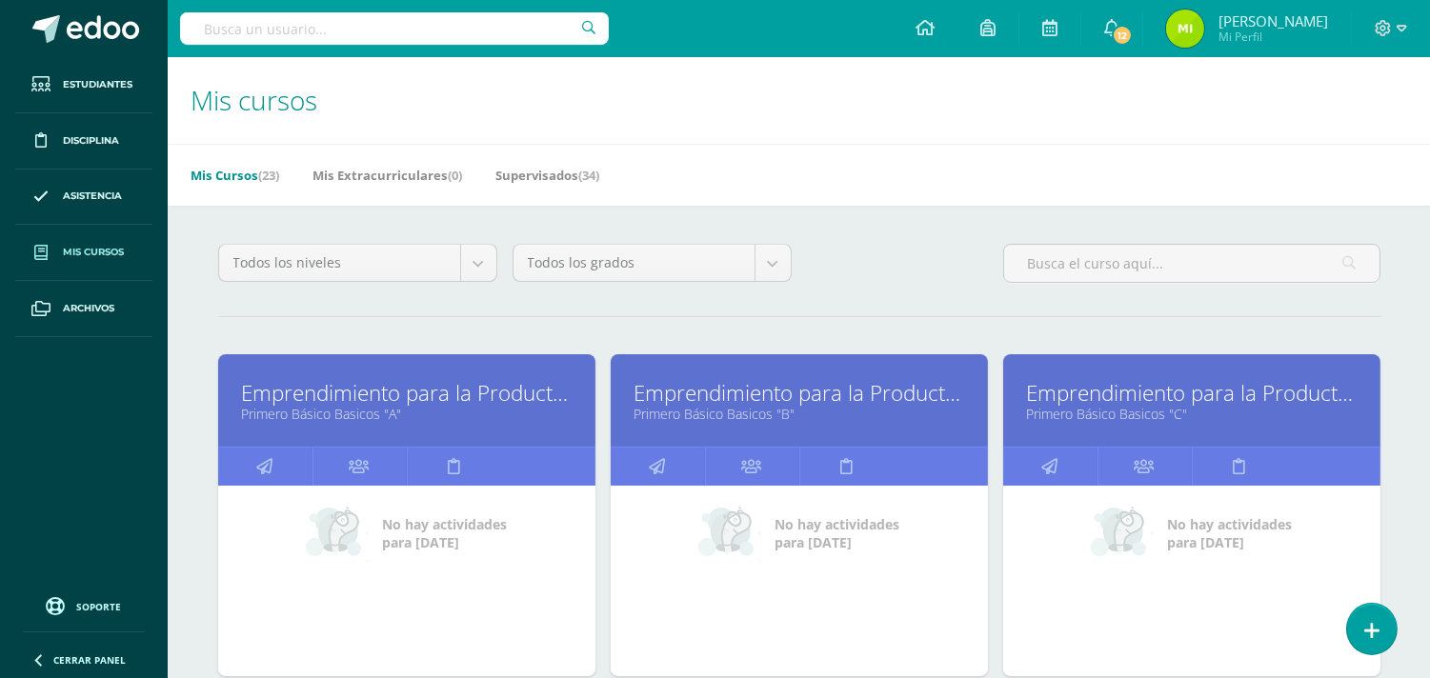
click at [772, 412] on link "Primero Básico Basicos "B"" at bounding box center [800, 414] width 330 height 18
click at [773, 412] on link "Primero Básico Basicos "B"" at bounding box center [800, 414] width 330 height 18
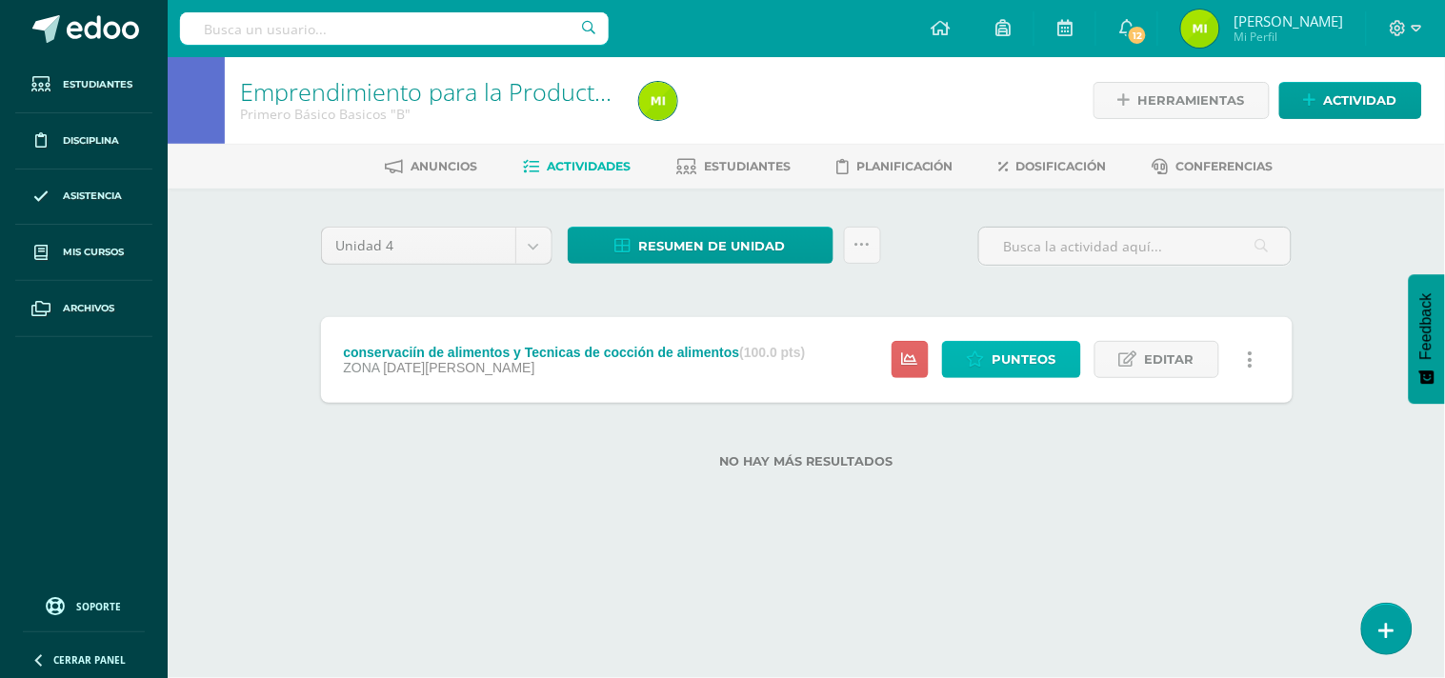
click at [1015, 364] on span "Punteos" at bounding box center [1025, 359] width 64 height 35
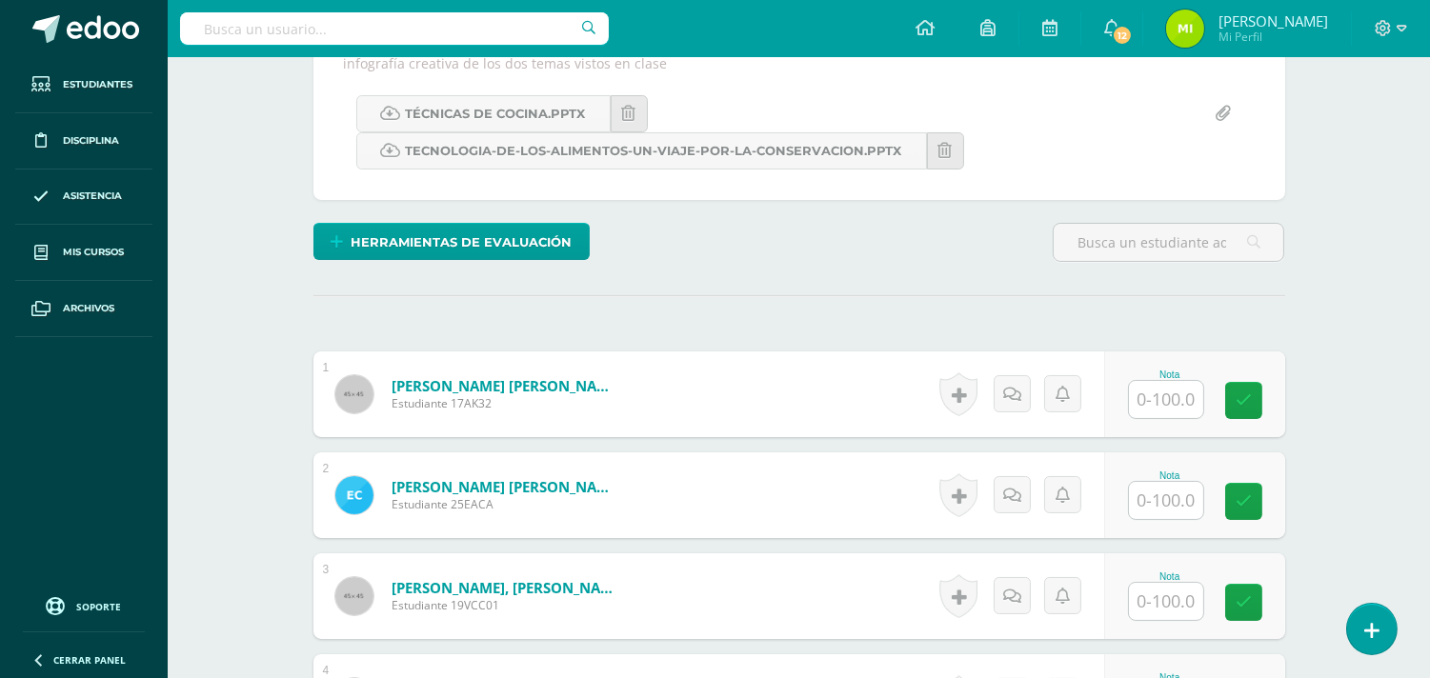
scroll to position [472, 0]
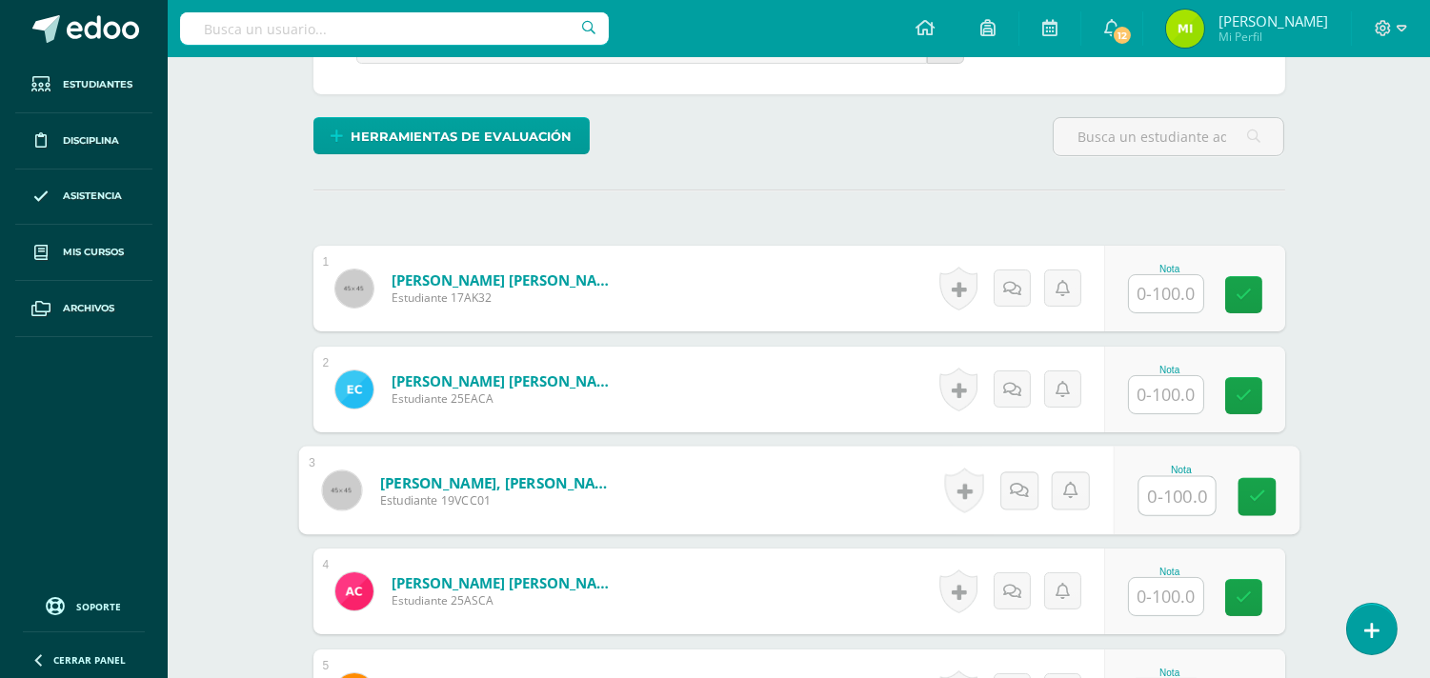
click at [1175, 493] on input "text" at bounding box center [1177, 496] width 76 height 38
type input "100"
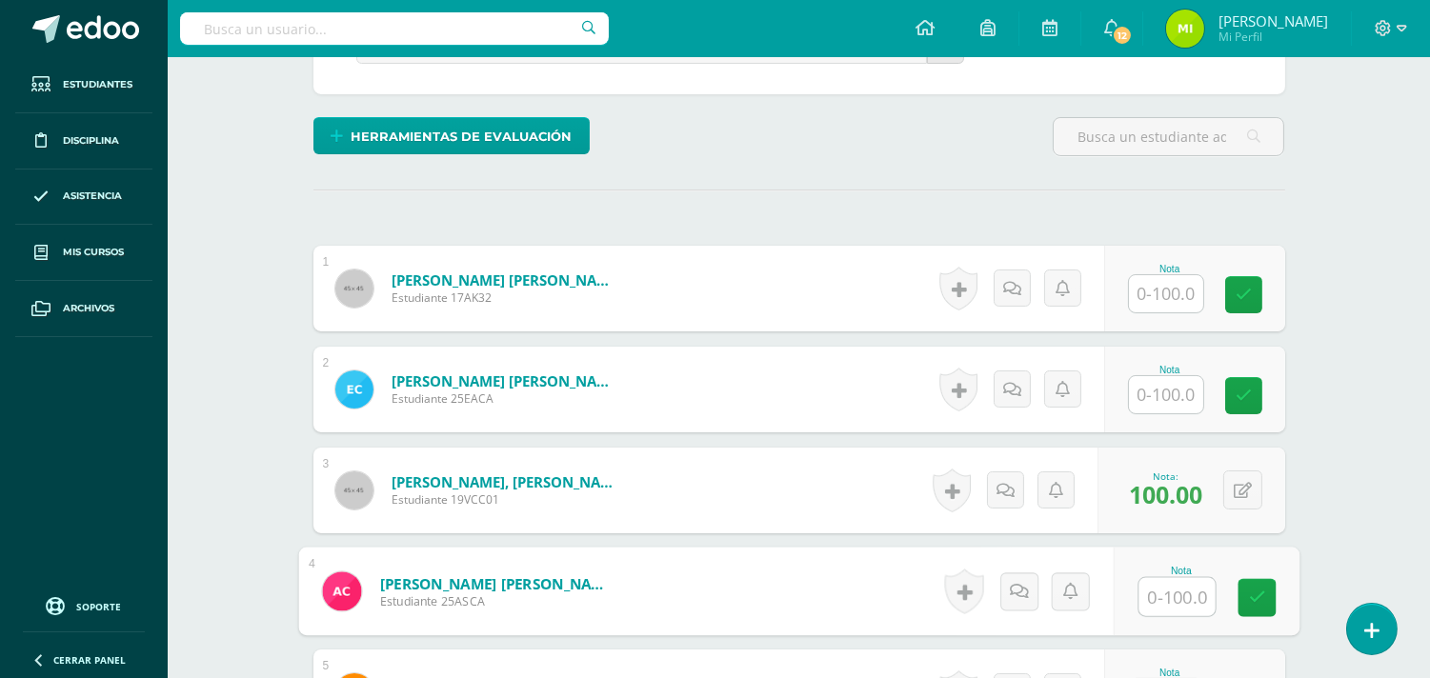
click at [1159, 407] on input "text" at bounding box center [1166, 394] width 74 height 37
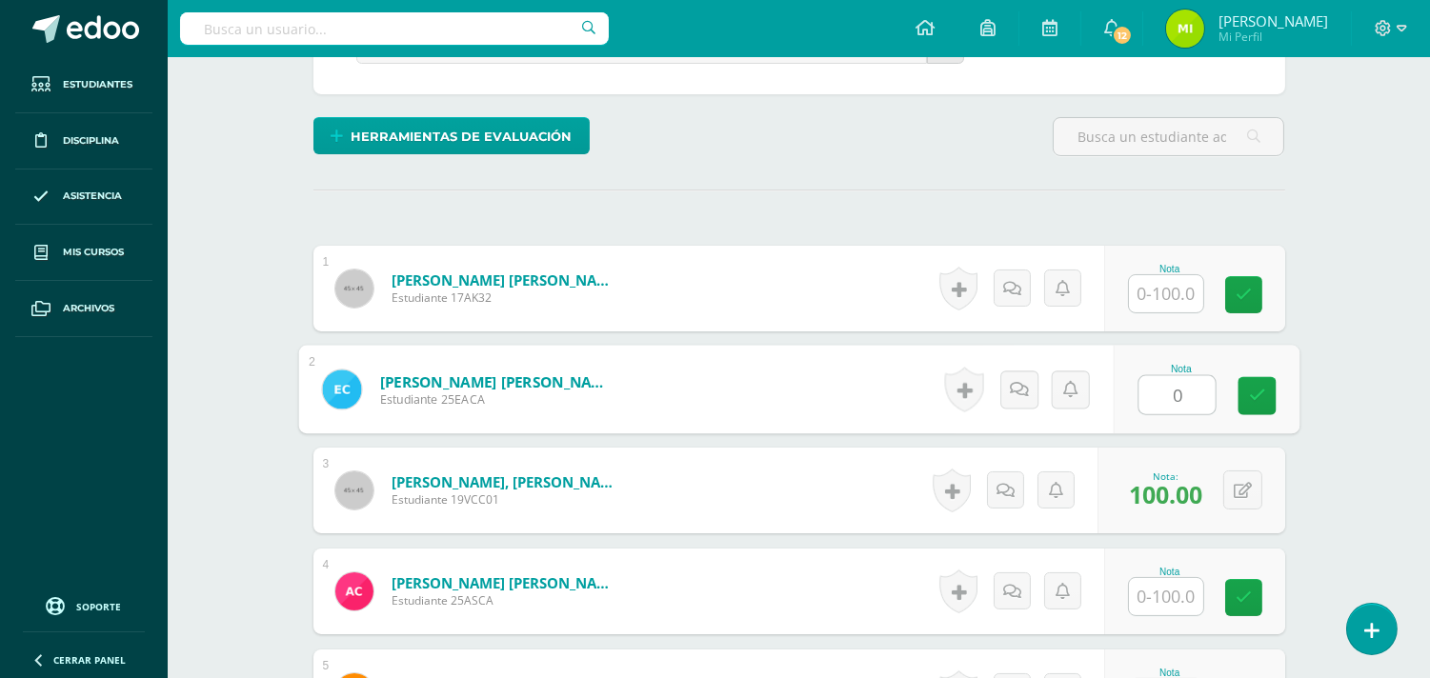
type input "0"
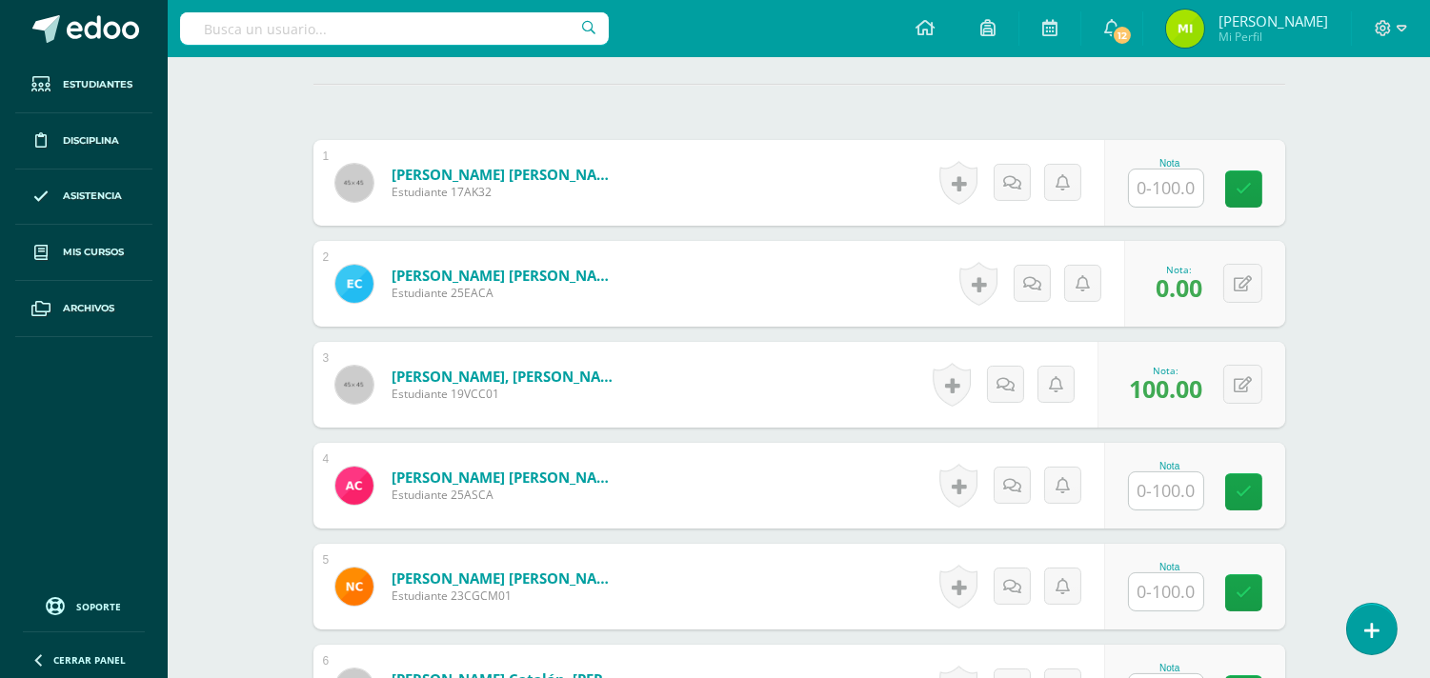
scroll to position [683, 0]
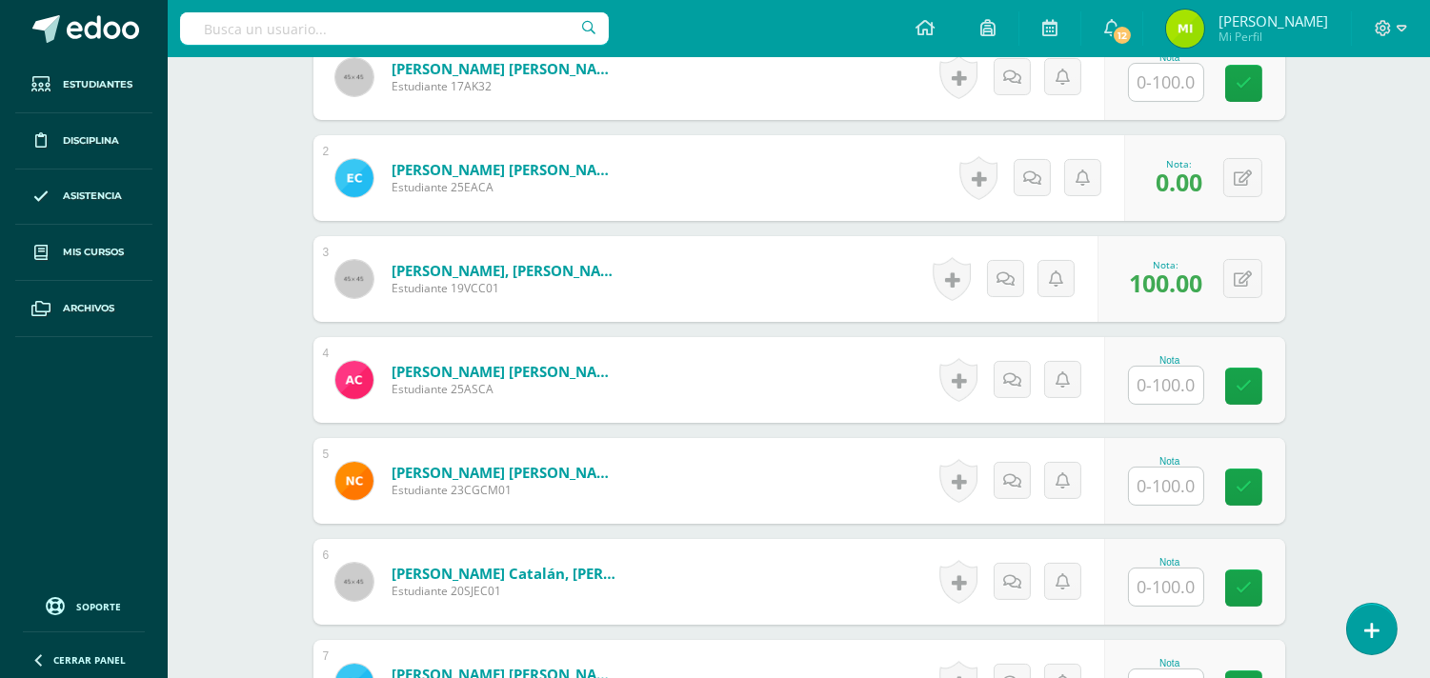
click at [1156, 378] on input "text" at bounding box center [1166, 385] width 74 height 37
type input "90"
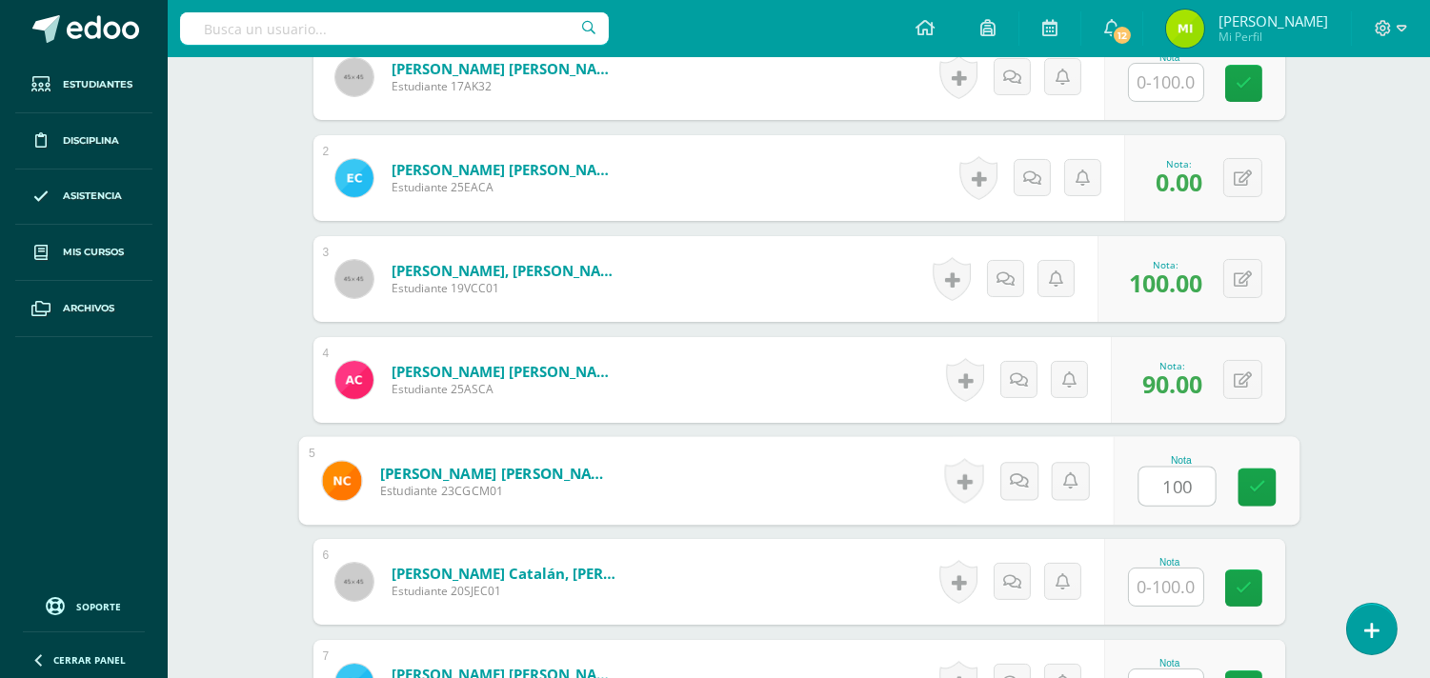
type input "100"
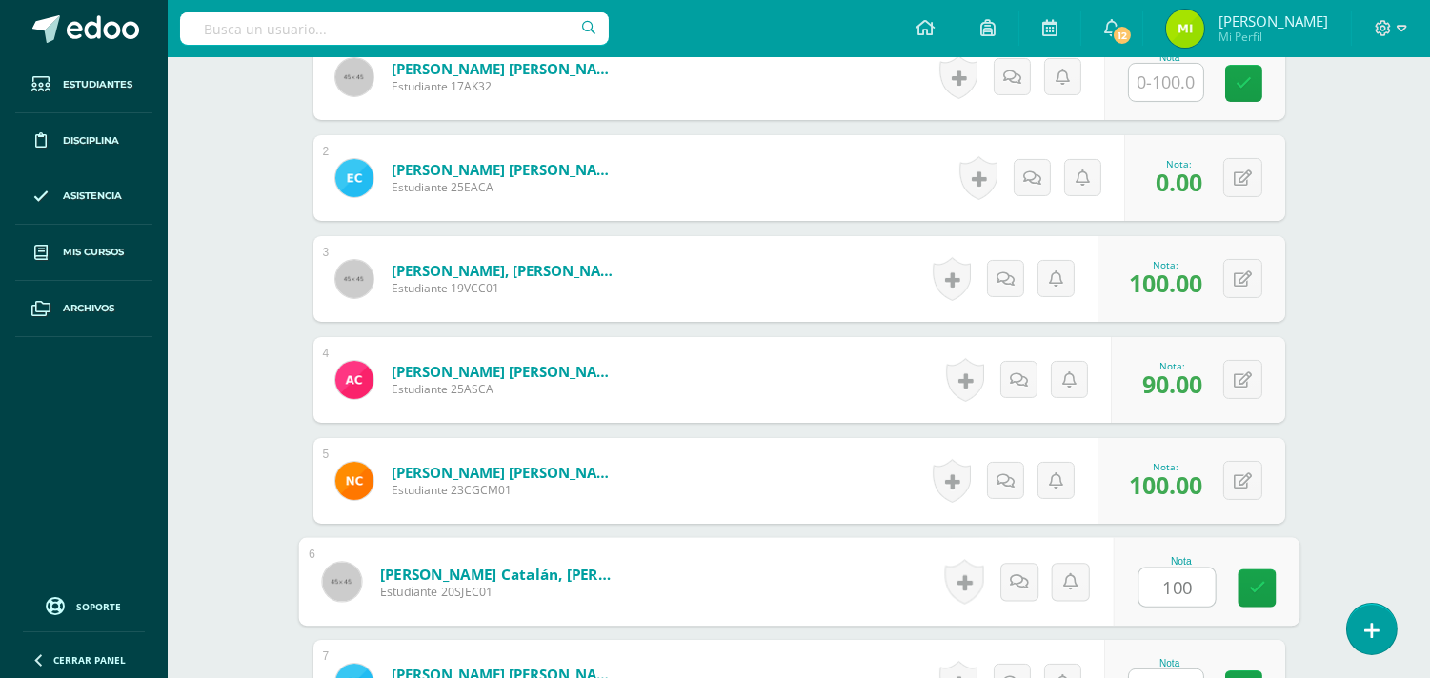
type input "100"
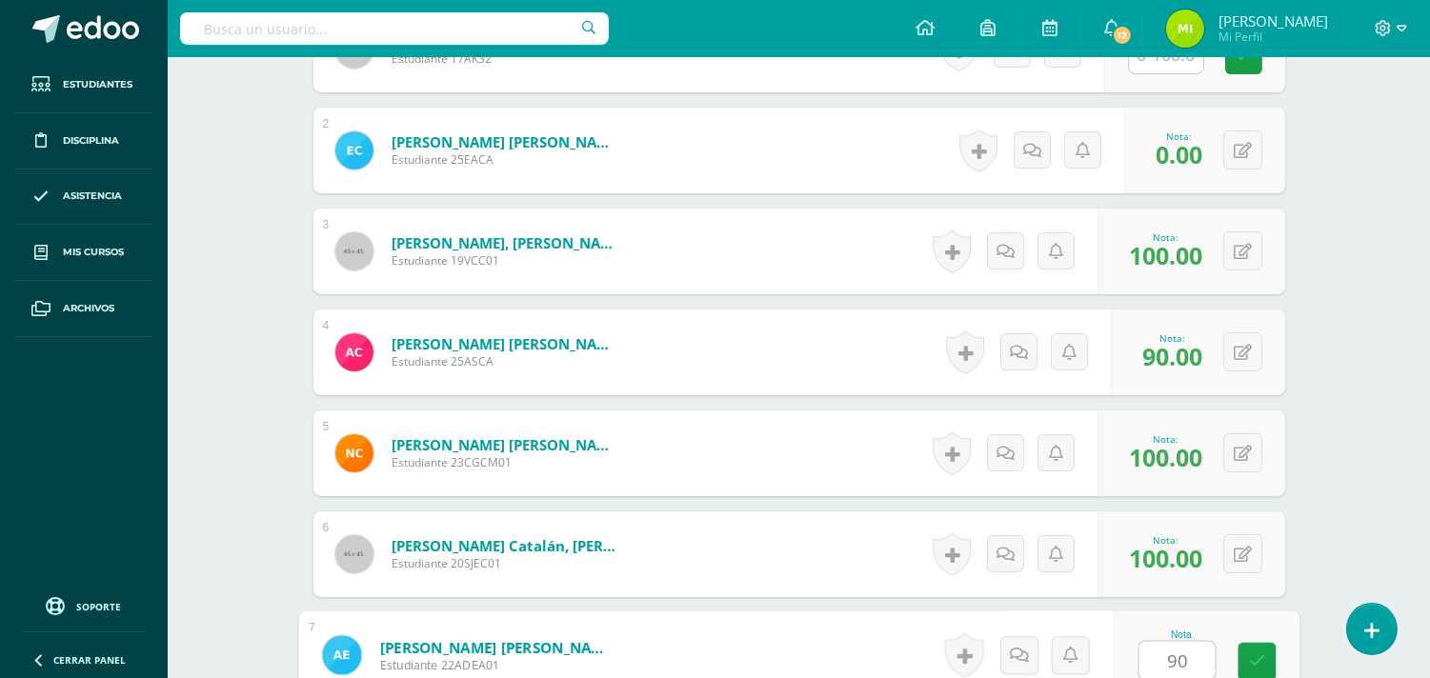
type input "90"
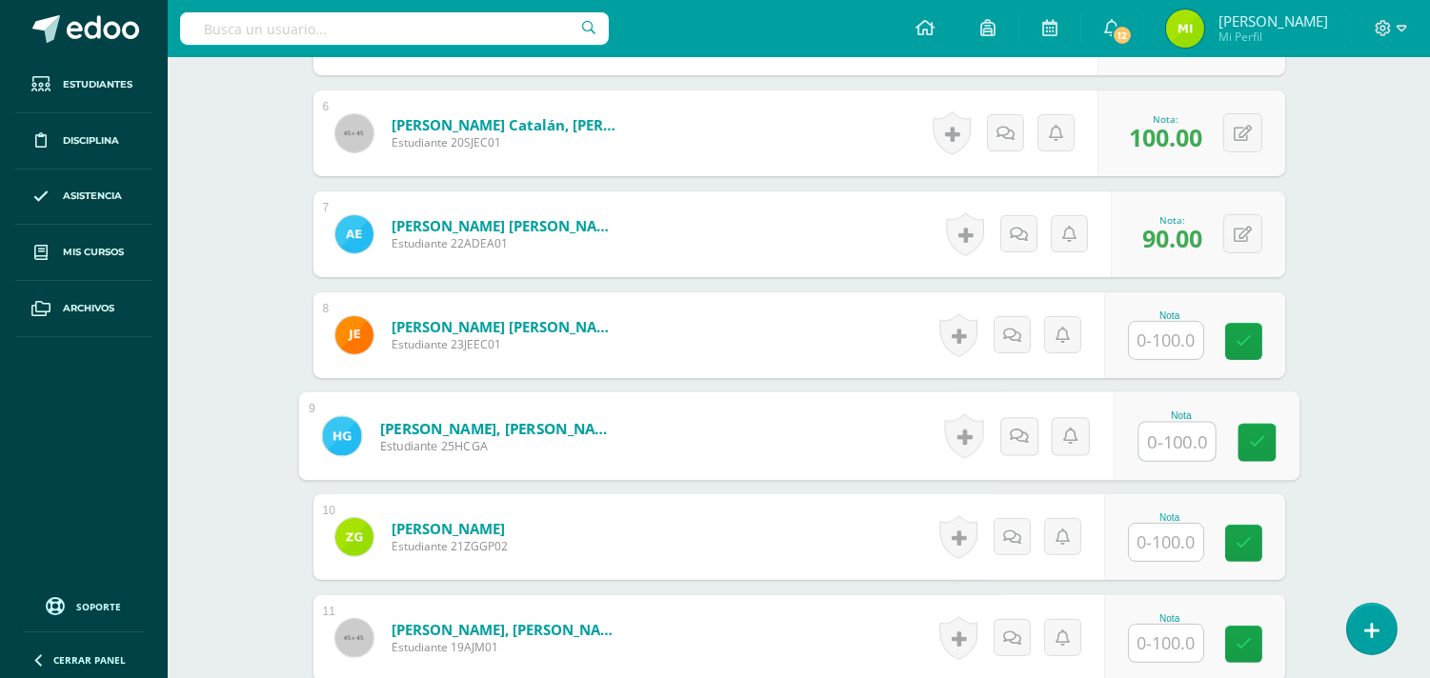
click at [1176, 433] on input "text" at bounding box center [1177, 442] width 76 height 38
type input "100"
click at [1256, 438] on button at bounding box center [1256, 436] width 40 height 40
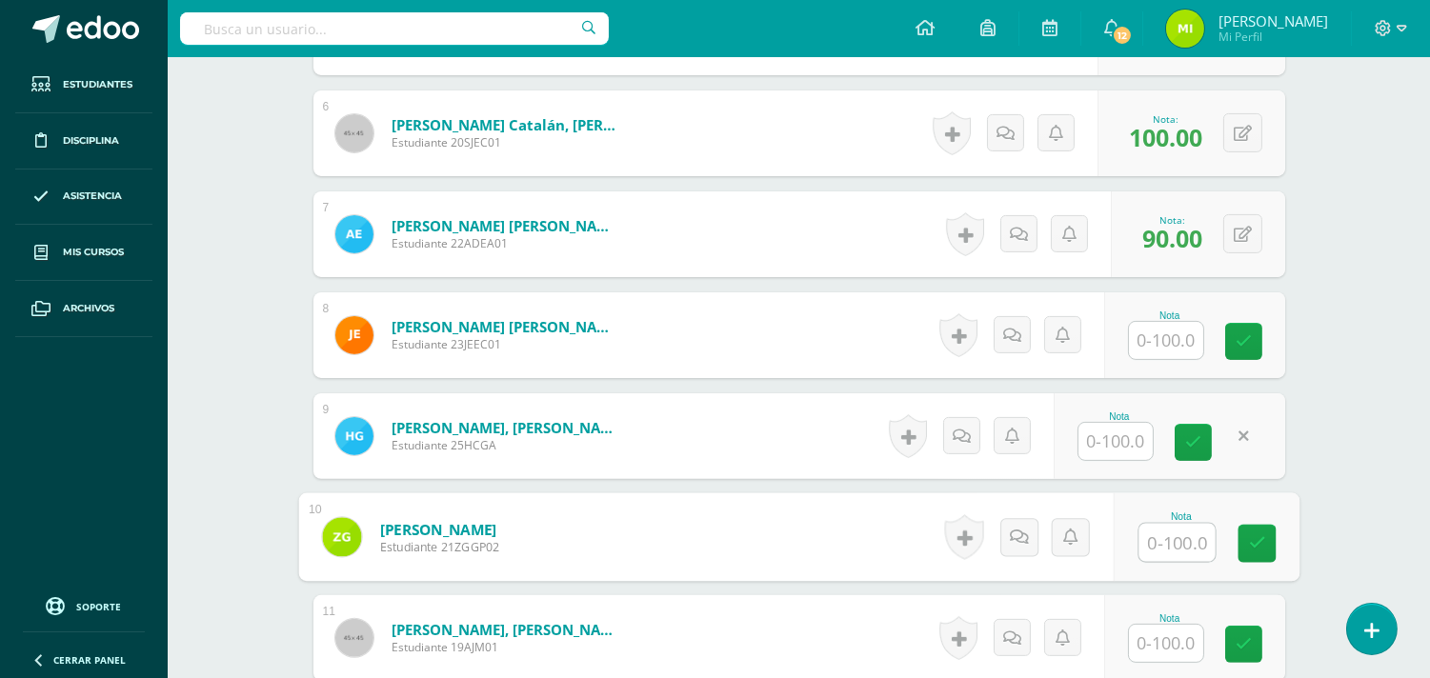
click at [1165, 548] on input "text" at bounding box center [1177, 543] width 76 height 38
type input "100"
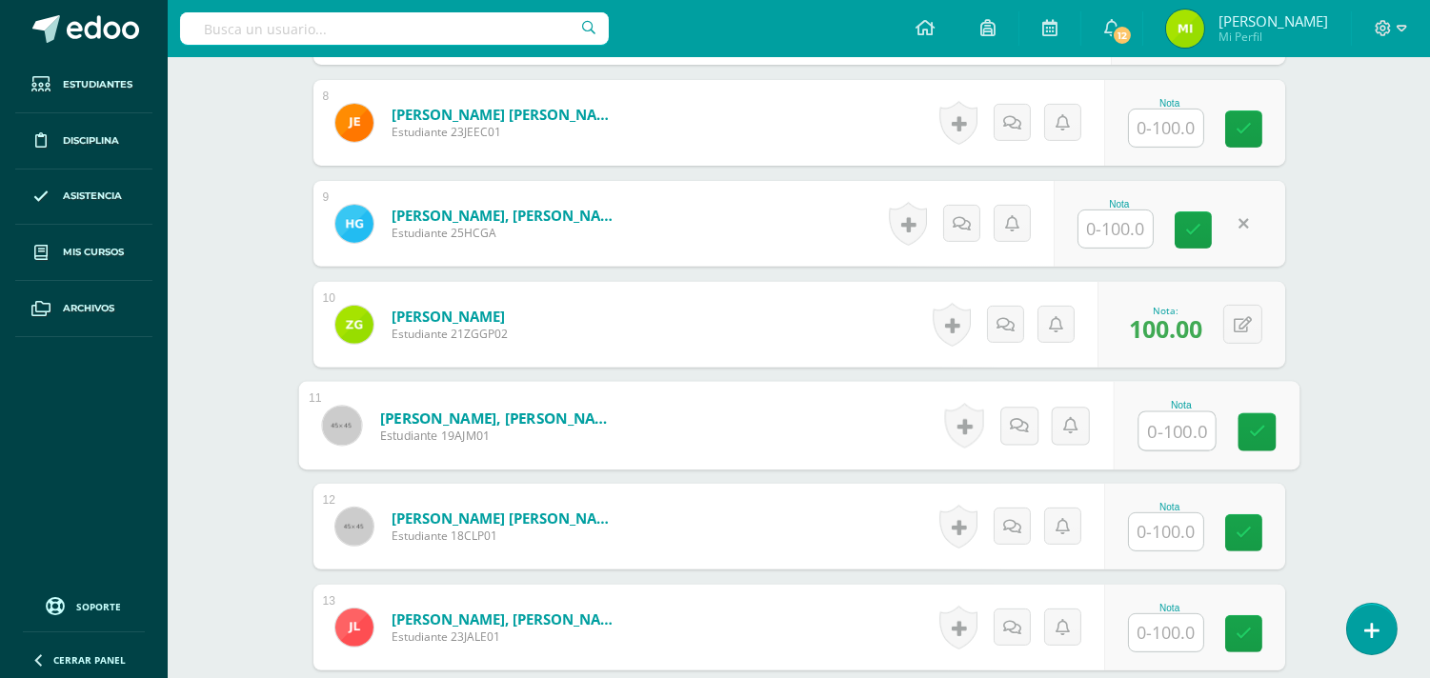
scroll to position [1450, 0]
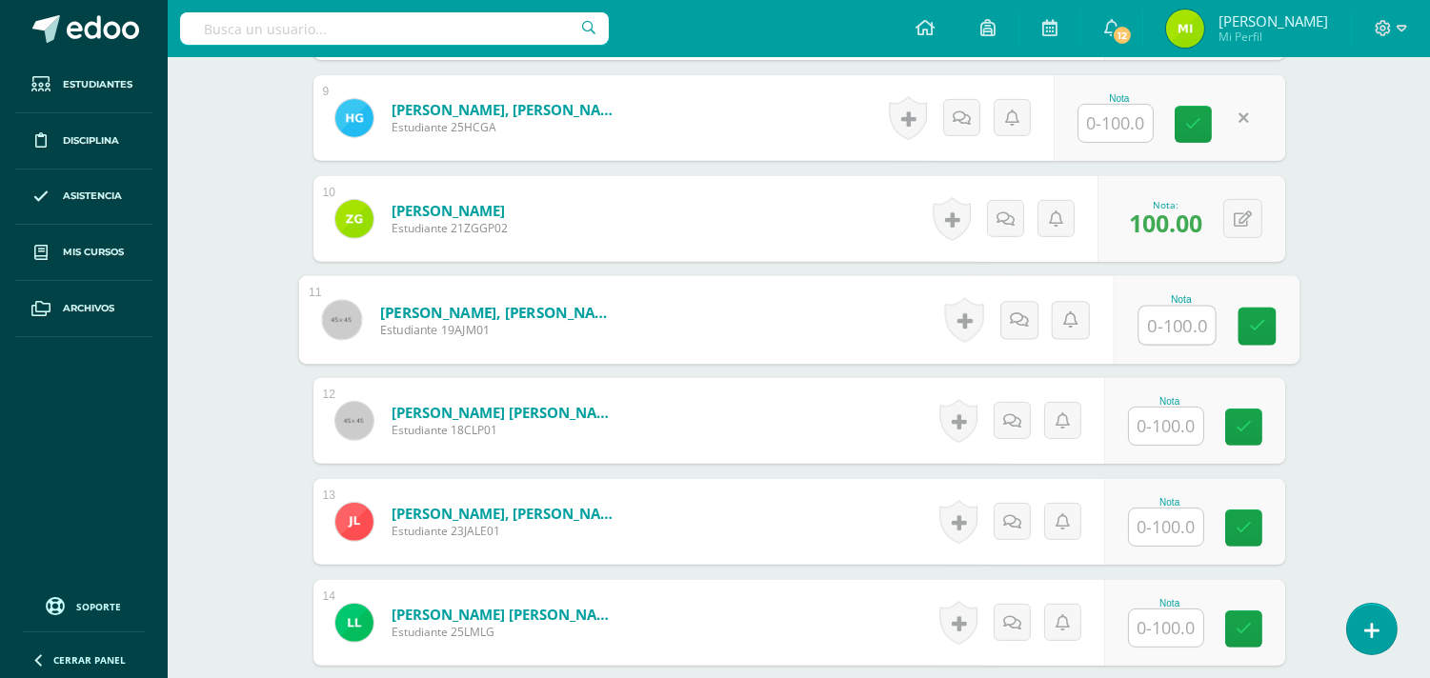
click at [1150, 413] on input "text" at bounding box center [1166, 426] width 74 height 37
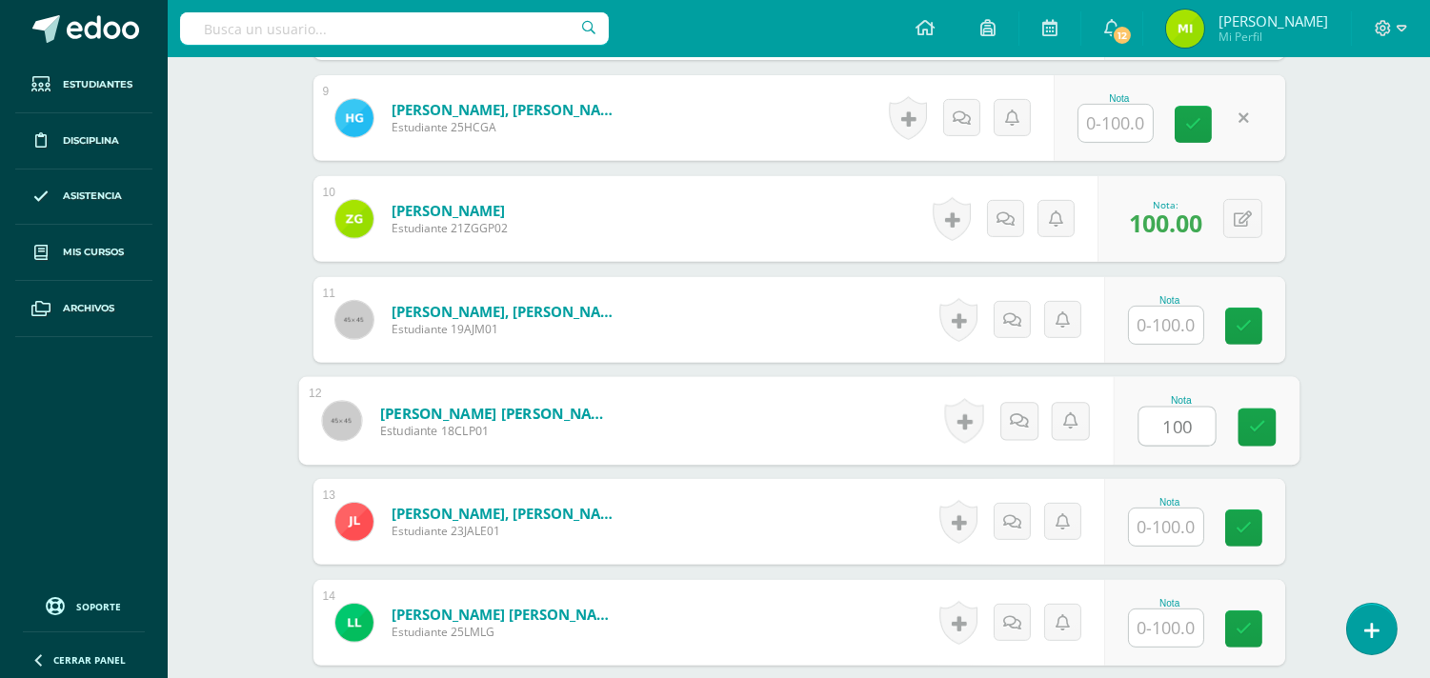
type input "100"
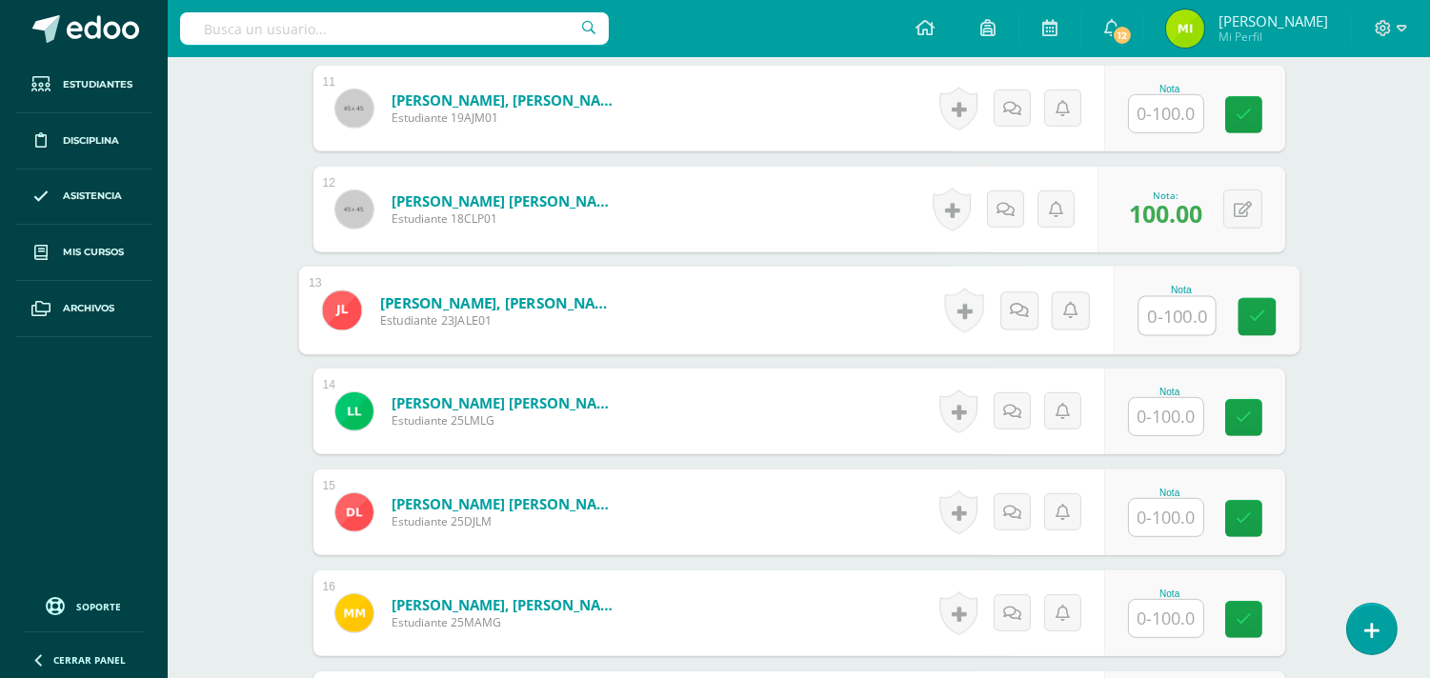
scroll to position [1767, 0]
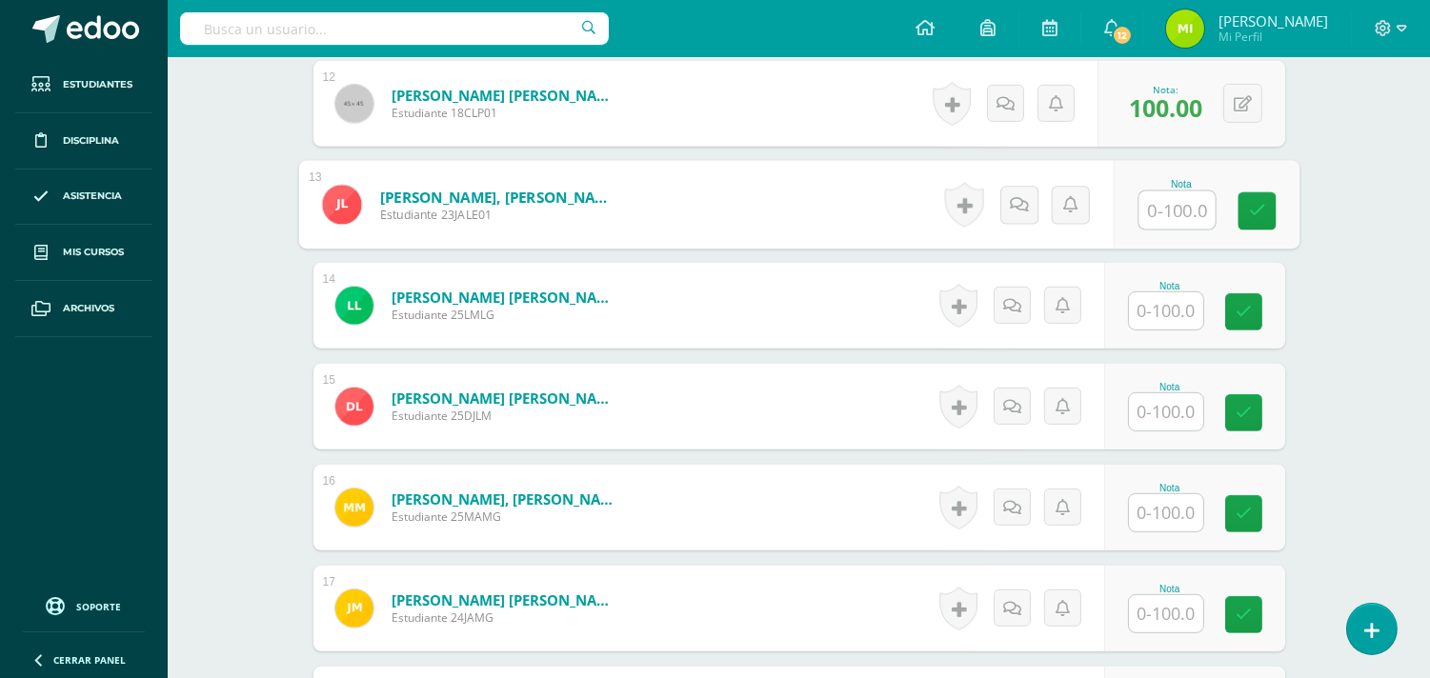
click at [1151, 311] on input "text" at bounding box center [1166, 311] width 74 height 37
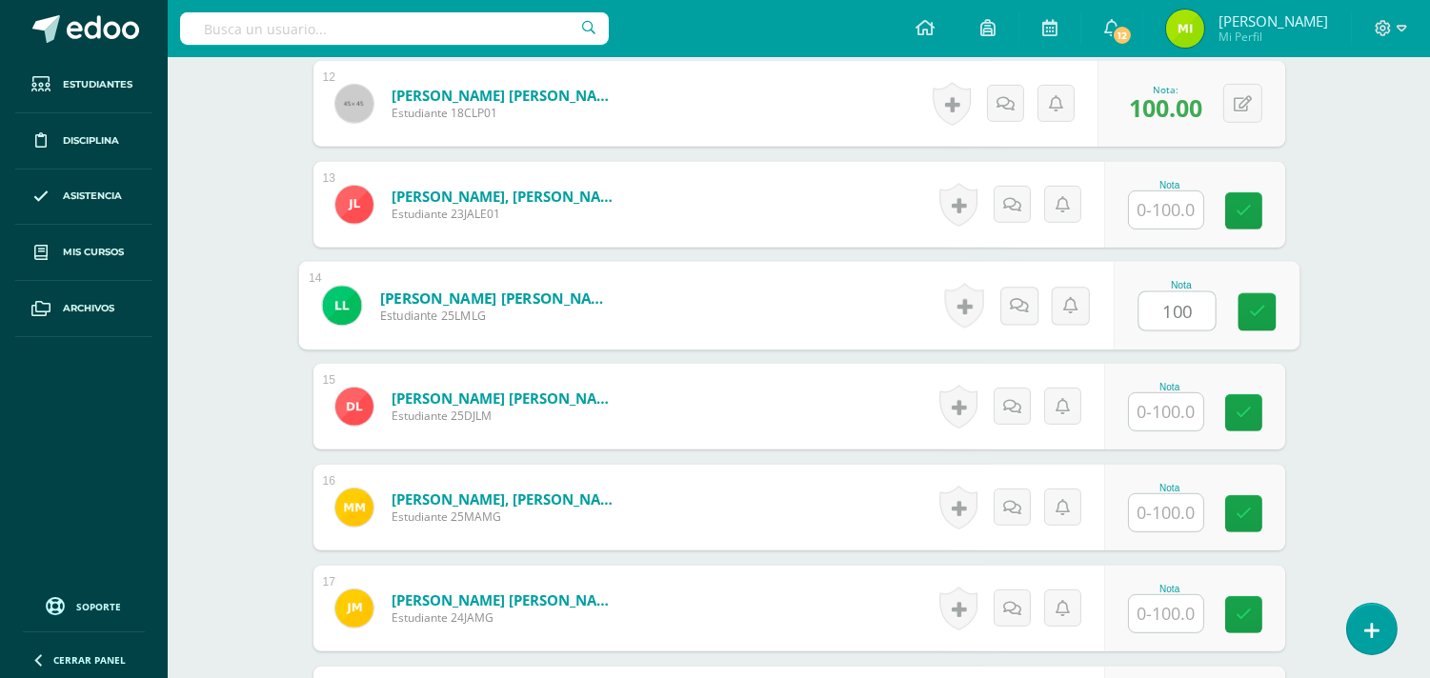
type input "100"
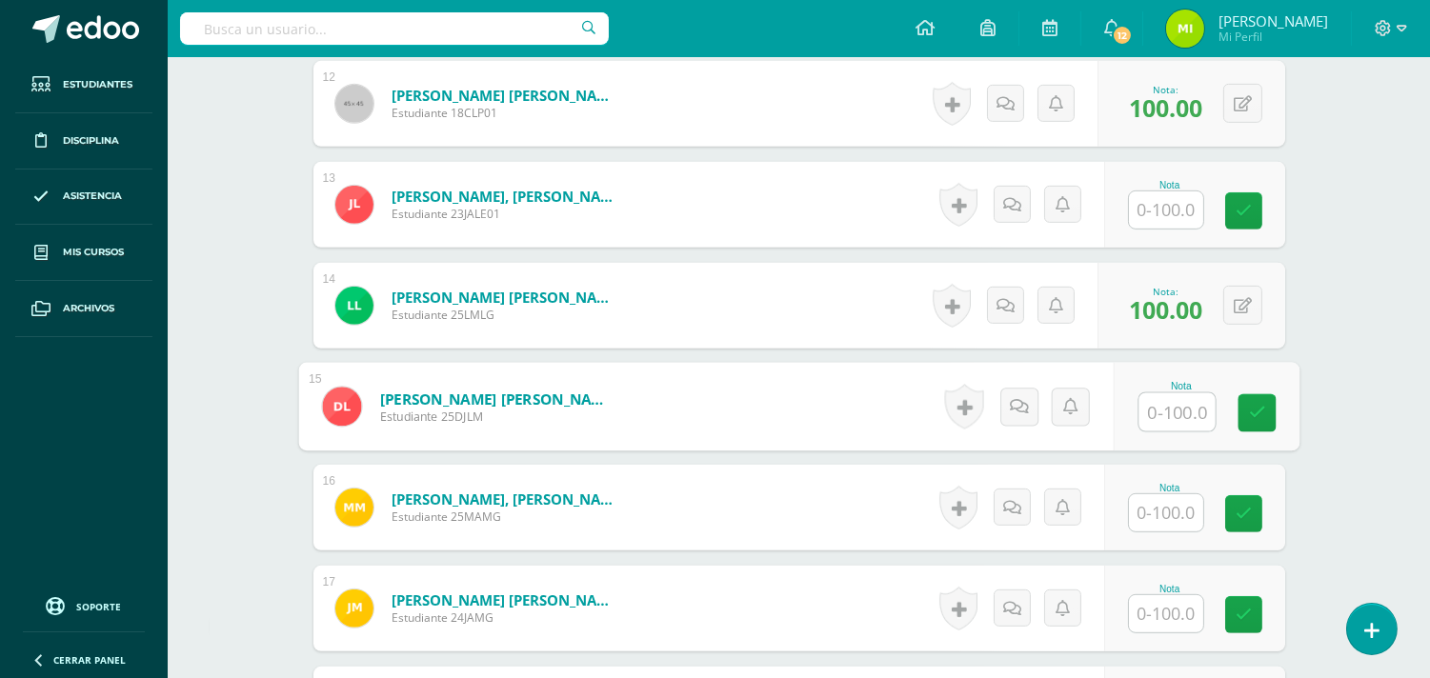
click at [1158, 607] on input "text" at bounding box center [1166, 614] width 74 height 37
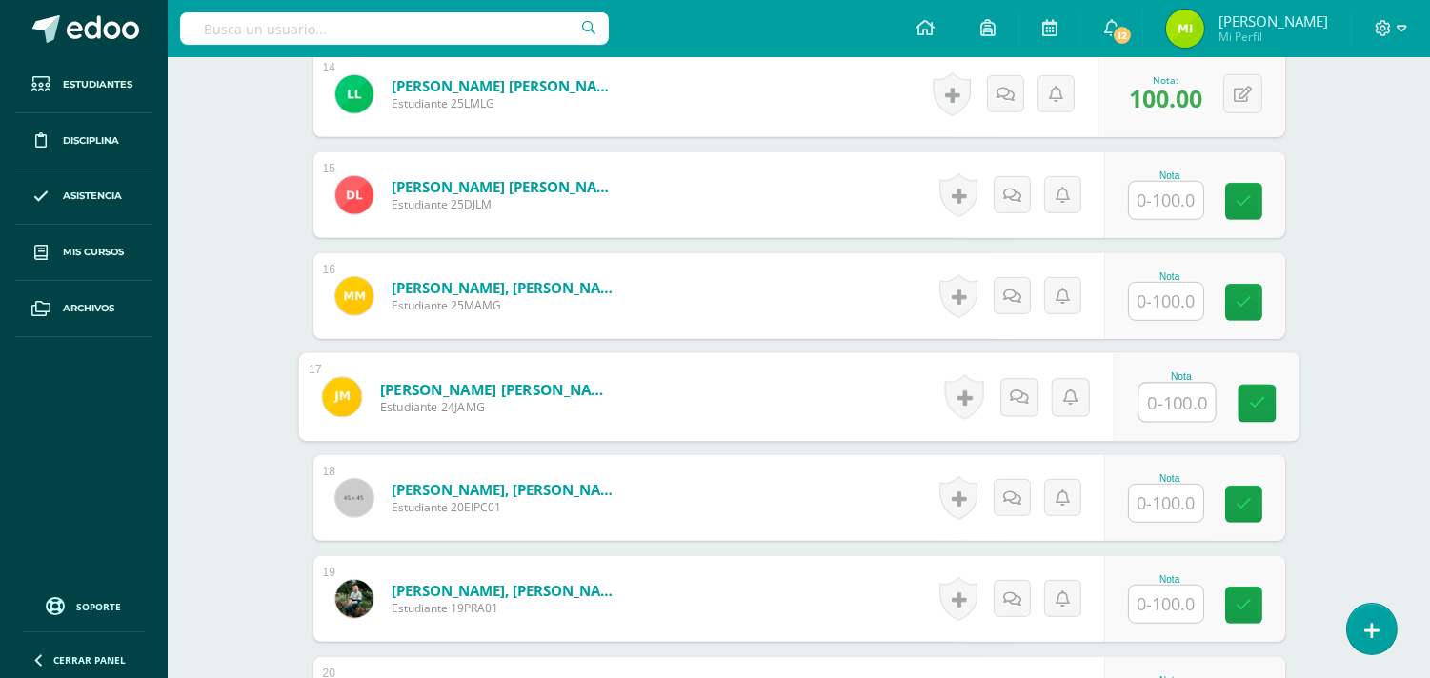
scroll to position [2085, 0]
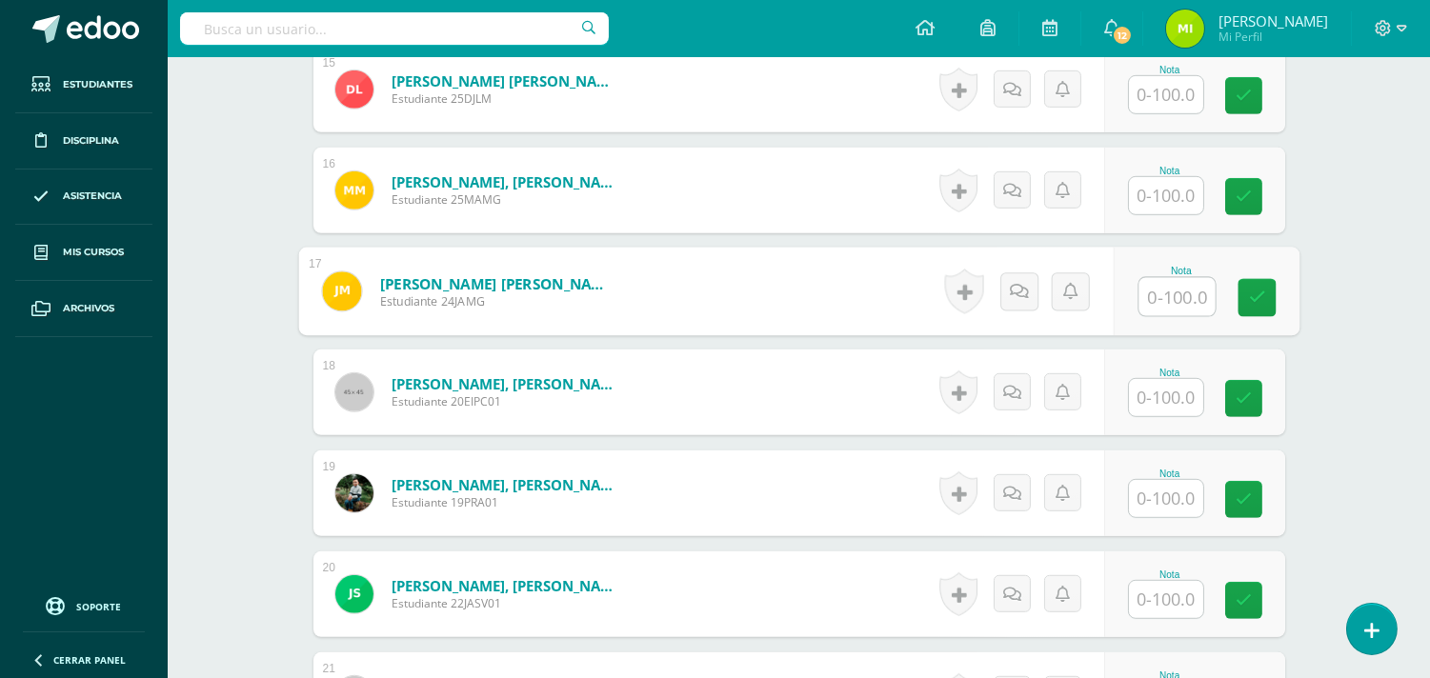
click at [1187, 401] on input "text" at bounding box center [1166, 397] width 74 height 37
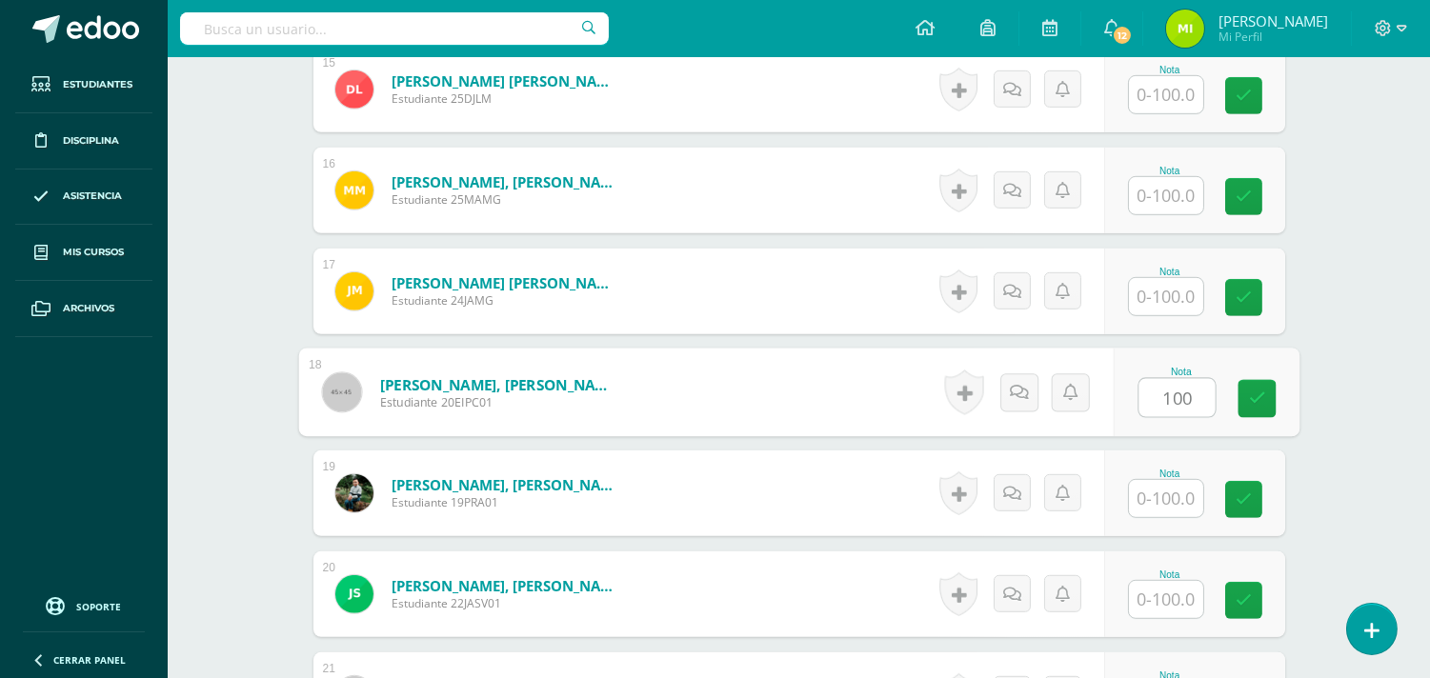
type input "100"
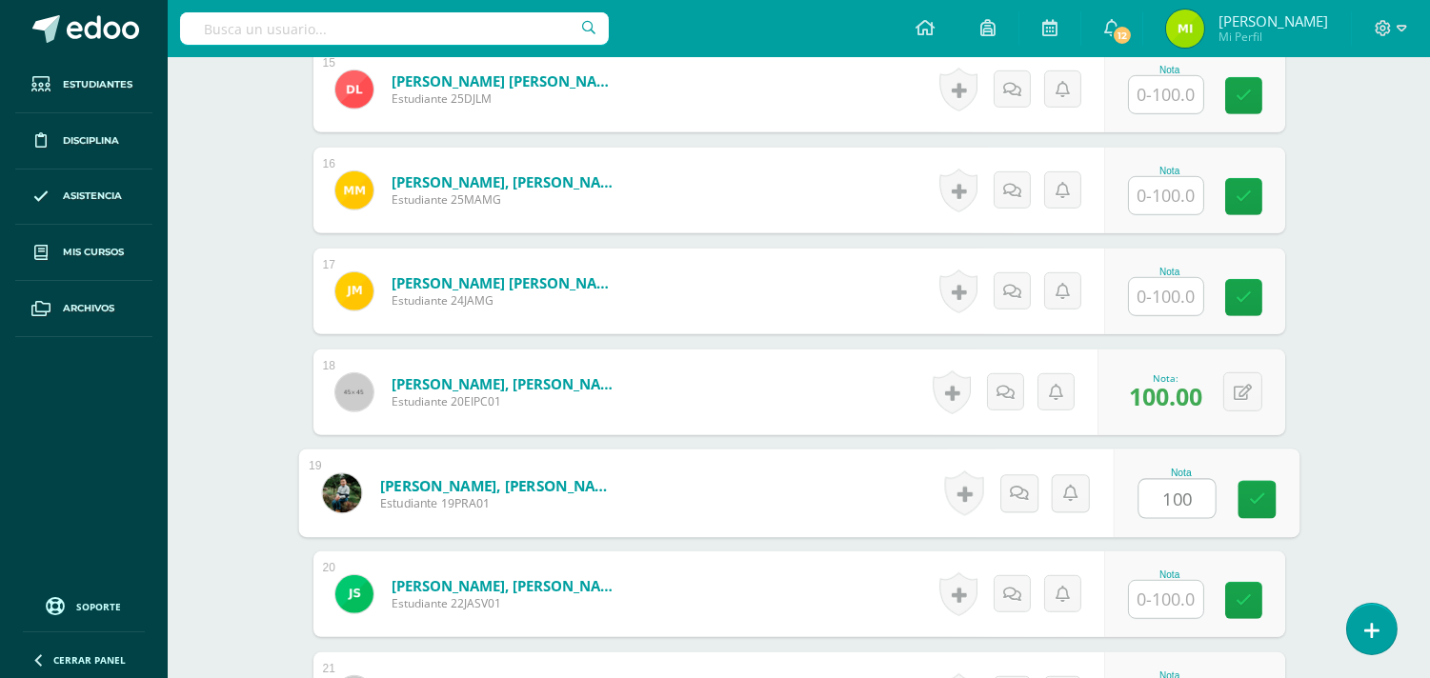
type input "100"
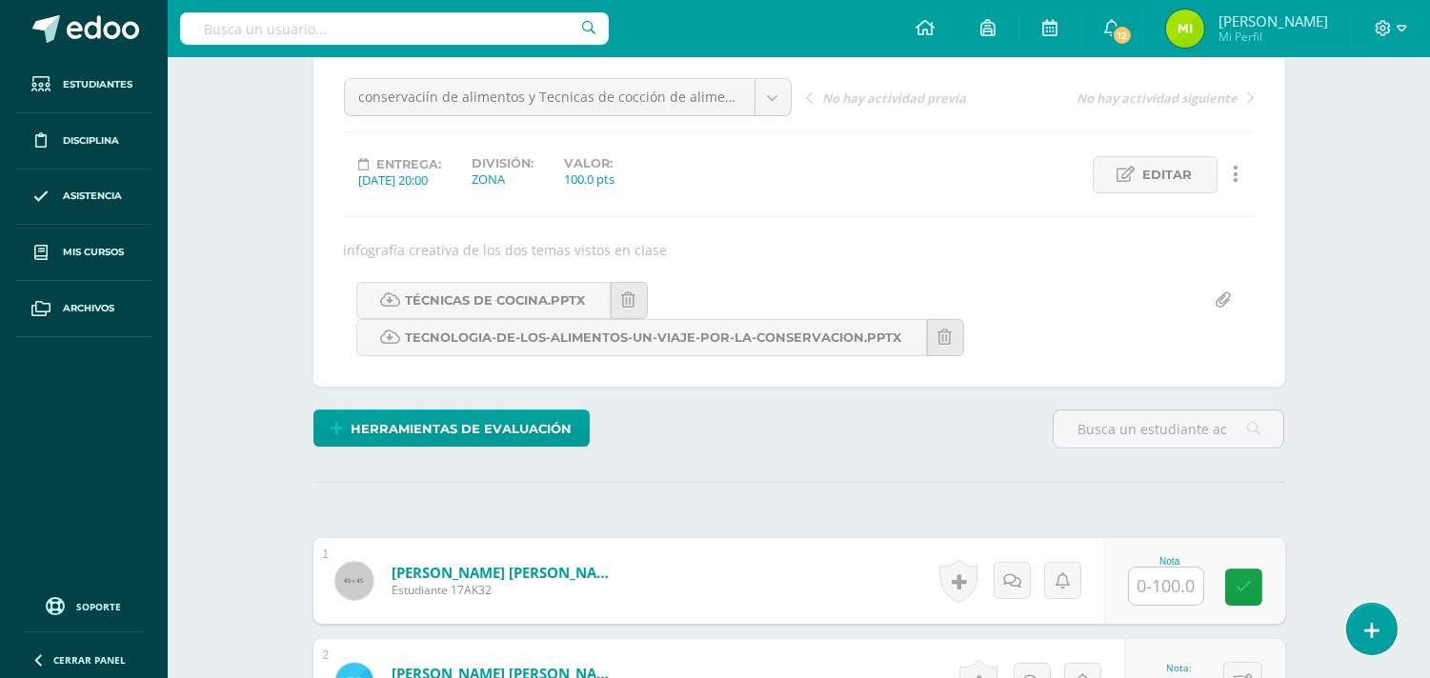
scroll to position [0, 0]
